Goal: Information Seeking & Learning: Learn about a topic

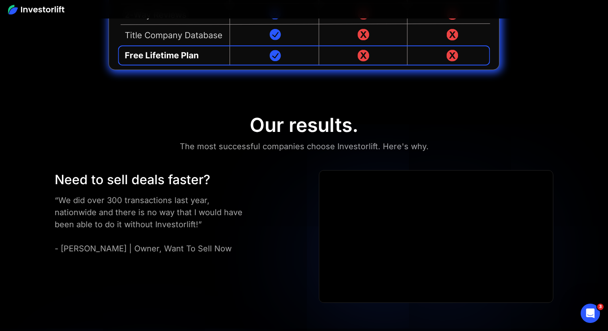
scroll to position [2125, 0]
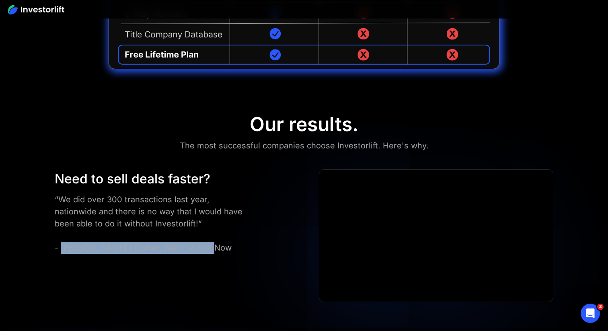
drag, startPoint x: 61, startPoint y: 235, endPoint x: 235, endPoint y: 235, distance: 174.2
click at [235, 235] on div "“We did over 300 transactions last year, nationwide and there is no way that I …" at bounding box center [154, 223] width 198 height 60
copy div "[PERSON_NAME] | Owner, Want To Sell Now"
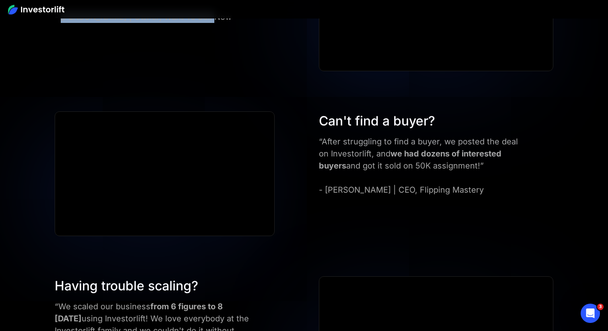
scroll to position [2355, 0]
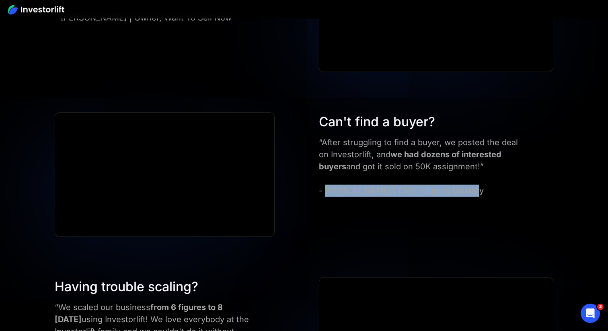
drag, startPoint x: 341, startPoint y: 177, endPoint x: 534, endPoint y: 177, distance: 192.7
click at [534, 177] on div "Can't find a buyer? “After struggling to find a buyer, we posted the deal on In…" at bounding box center [436, 154] width 243 height 84
copy div "[PERSON_NAME] | CEO, Flipping Mastery"
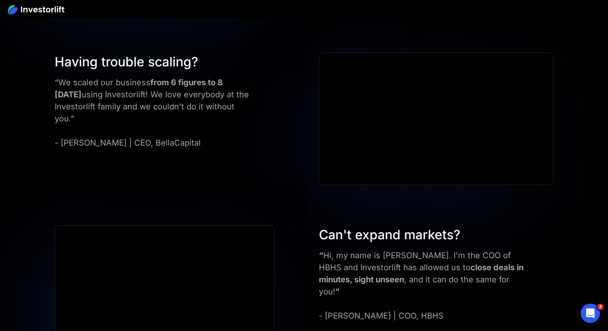
scroll to position [2581, 0]
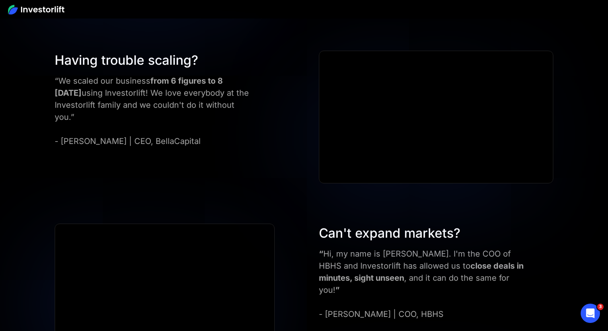
drag, startPoint x: 60, startPoint y: 127, endPoint x: 222, endPoint y: 127, distance: 161.7
click at [222, 127] on div "“We scaled our business from 6 figures to 8 [DATE] using Investorlift! We love …" at bounding box center [154, 111] width 198 height 72
copy div "[PERSON_NAME] | CEO, BellaCapital"
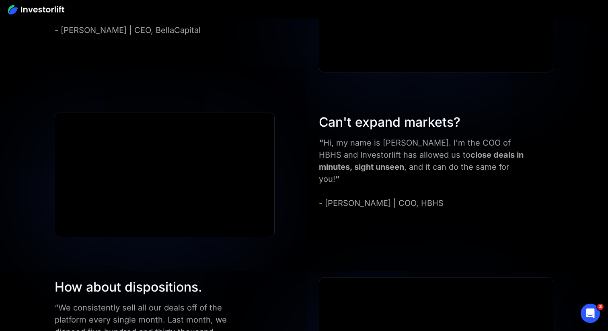
scroll to position [2698, 0]
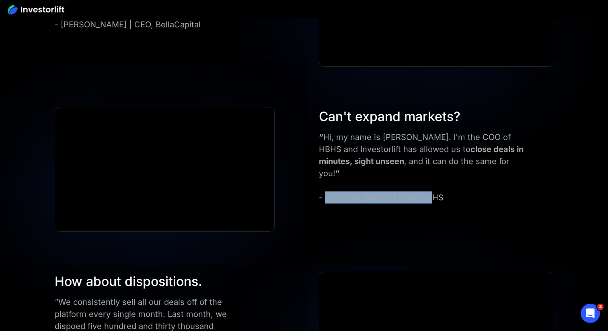
drag, startPoint x: 326, startPoint y: 172, endPoint x: 490, endPoint y: 172, distance: 164.1
click at [490, 172] on div "“ Hi, my name is [PERSON_NAME]. I'm the COO of HBHS and Investorlift has allowe…" at bounding box center [424, 167] width 211 height 72
copy div "[PERSON_NAME] | COO, HBHS"
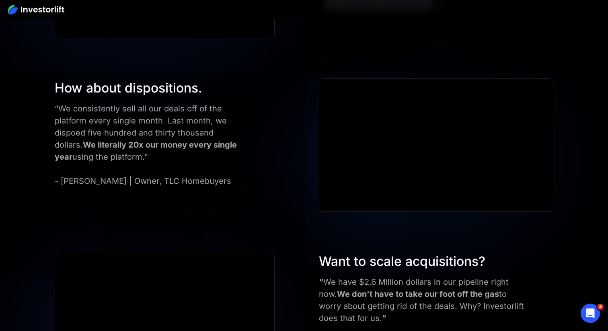
scroll to position [2918, 0]
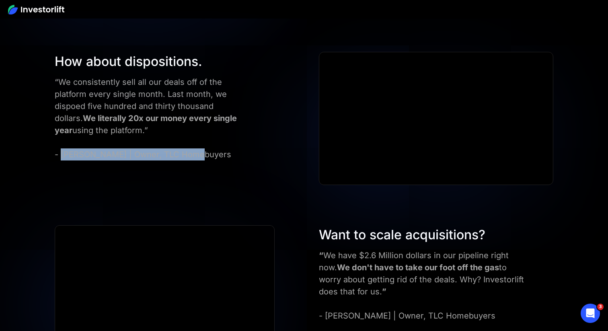
drag, startPoint x: 62, startPoint y: 139, endPoint x: 228, endPoint y: 139, distance: 166.1
click at [228, 139] on div "“We consistently sell all our deals off of the platform every single month. Las…" at bounding box center [154, 118] width 198 height 84
copy div "[PERSON_NAME] | Owner, TLC Homebuyers"
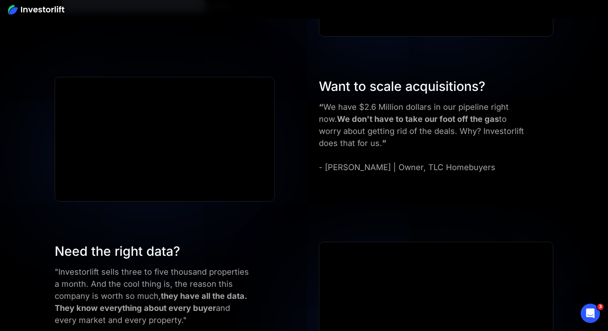
scroll to position [3068, 0]
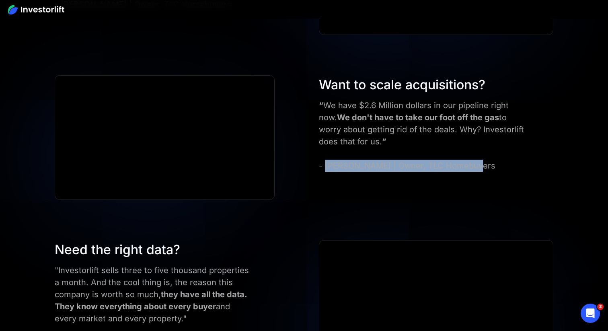
drag, startPoint x: 324, startPoint y: 151, endPoint x: 512, endPoint y: 151, distance: 187.4
click at [512, 151] on div "“ We have $2.6 Million dollars in our pipeline right now. We don't have to take…" at bounding box center [424, 135] width 211 height 72
copy div "[PERSON_NAME] | Owner, TLC Homebuyers"
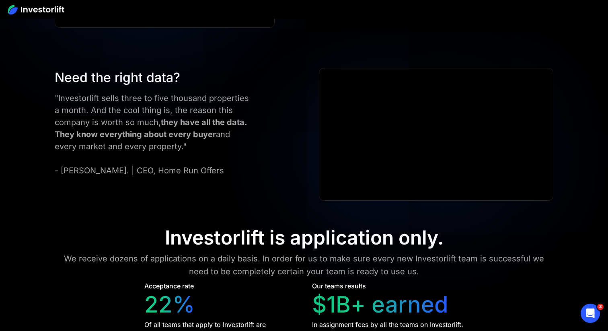
scroll to position [3240, 0]
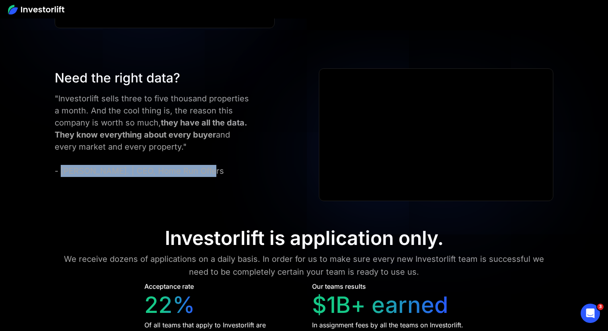
drag, startPoint x: 61, startPoint y: 154, endPoint x: 232, endPoint y: 154, distance: 171.4
click at [232, 154] on div ""Investorlift sells three to five thousand properties a month. And the cool thi…" at bounding box center [154, 135] width 198 height 84
copy div "[PERSON_NAME]. | CEO, Home Run Offers"
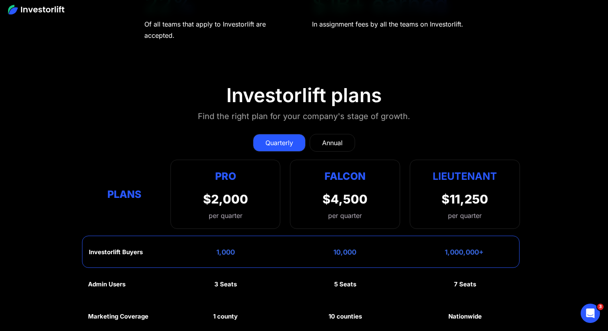
scroll to position [3549, 0]
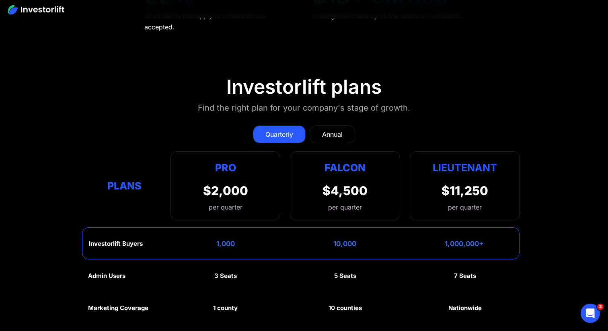
click at [320, 125] on link "Annual" at bounding box center [332, 134] width 45 height 18
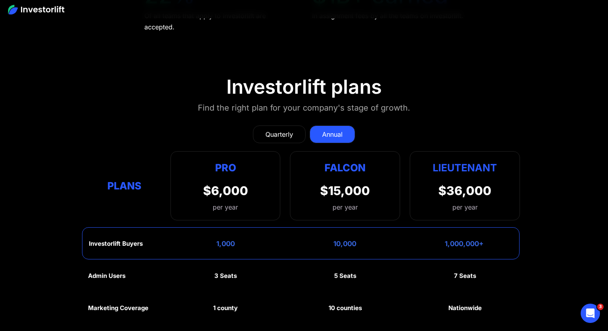
click at [271, 130] on div "Quarterly" at bounding box center [279, 135] width 28 height 10
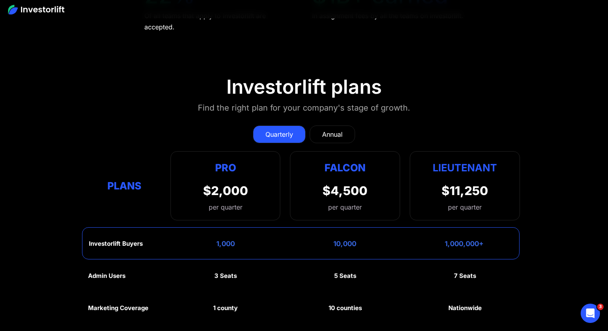
click at [271, 130] on div "Quarterly" at bounding box center [279, 135] width 28 height 10
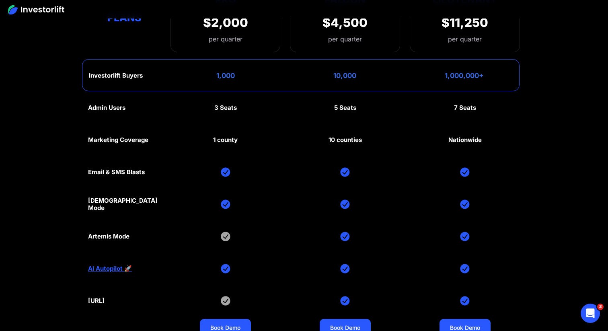
scroll to position [3856, 0]
